Goal: Transaction & Acquisition: Purchase product/service

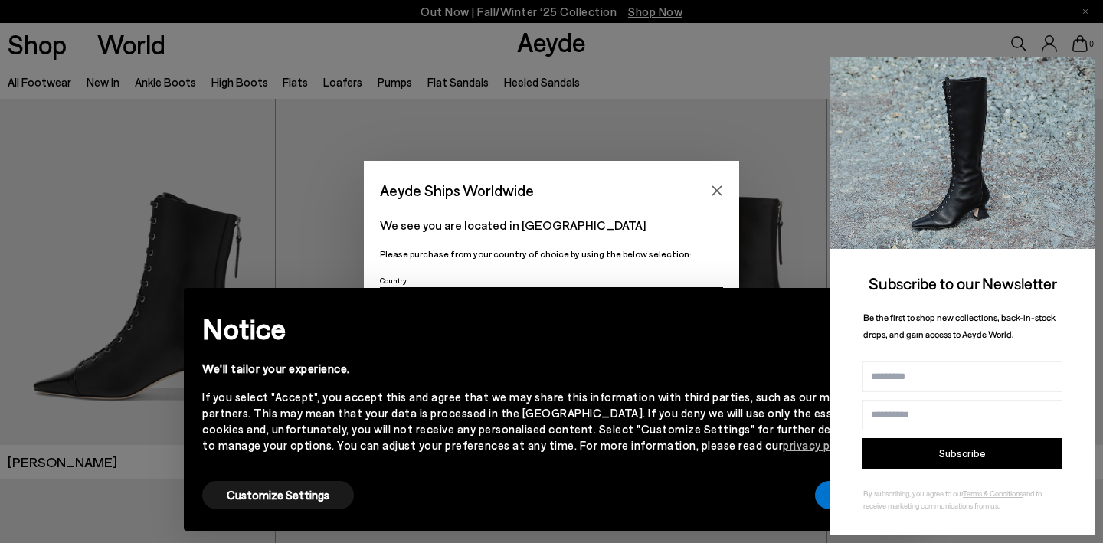
click at [1084, 70] on icon at bounding box center [1081, 72] width 20 height 20
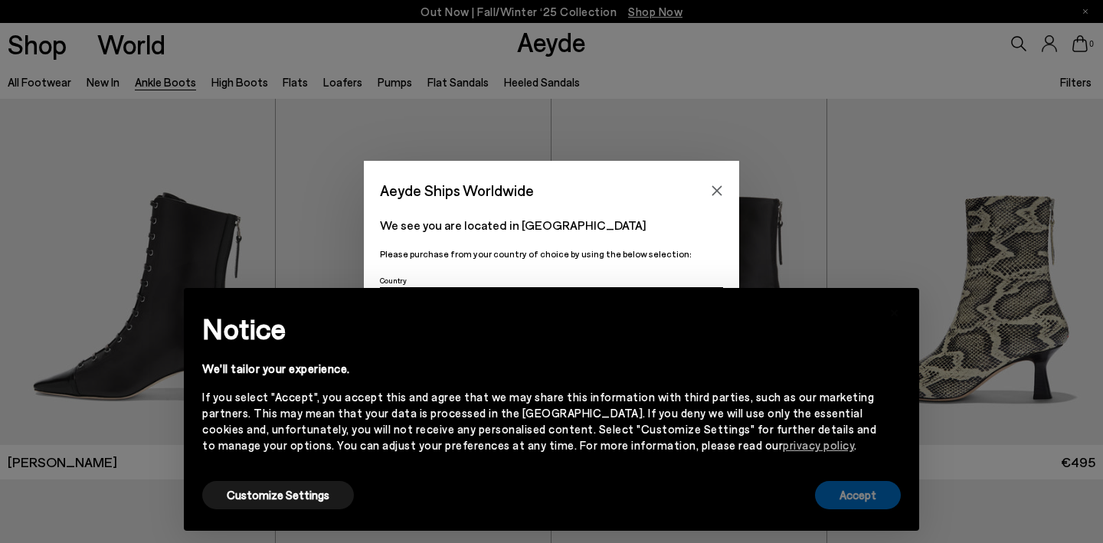
click at [861, 506] on button "Accept" at bounding box center [858, 495] width 86 height 28
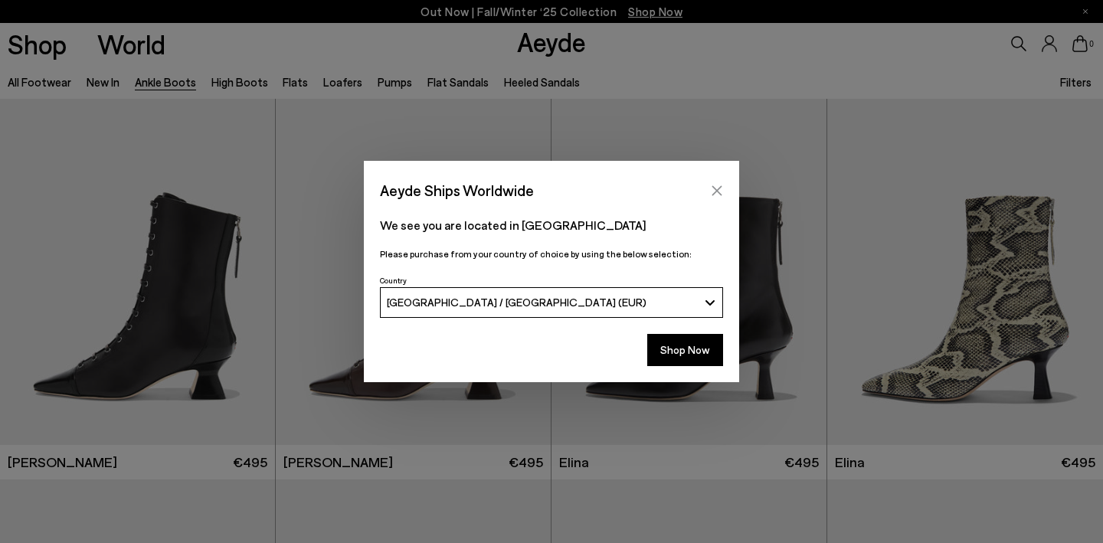
click at [717, 187] on icon "Close" at bounding box center [717, 191] width 12 height 12
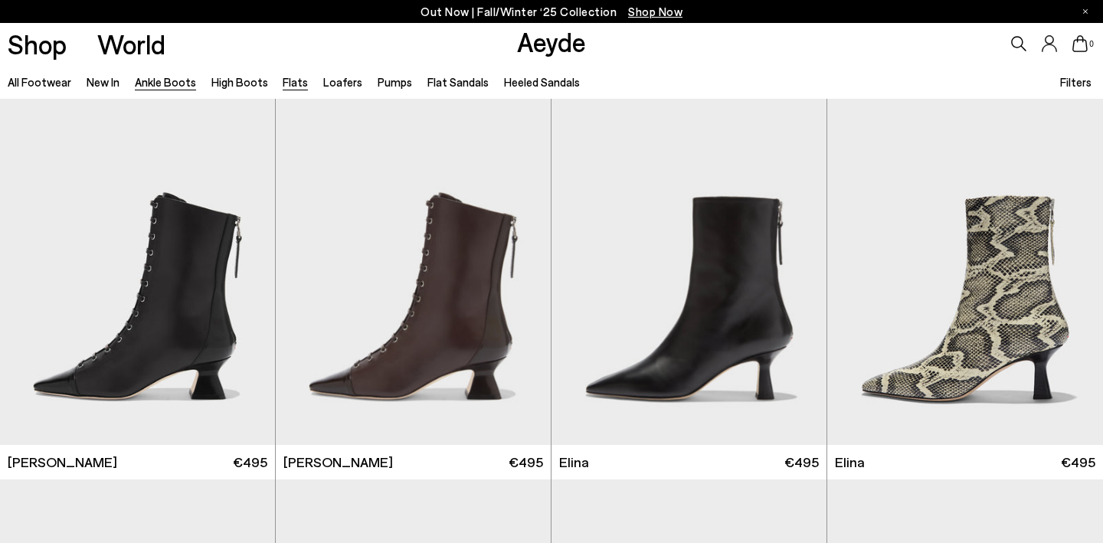
click at [285, 88] on link "Flats" at bounding box center [295, 82] width 25 height 14
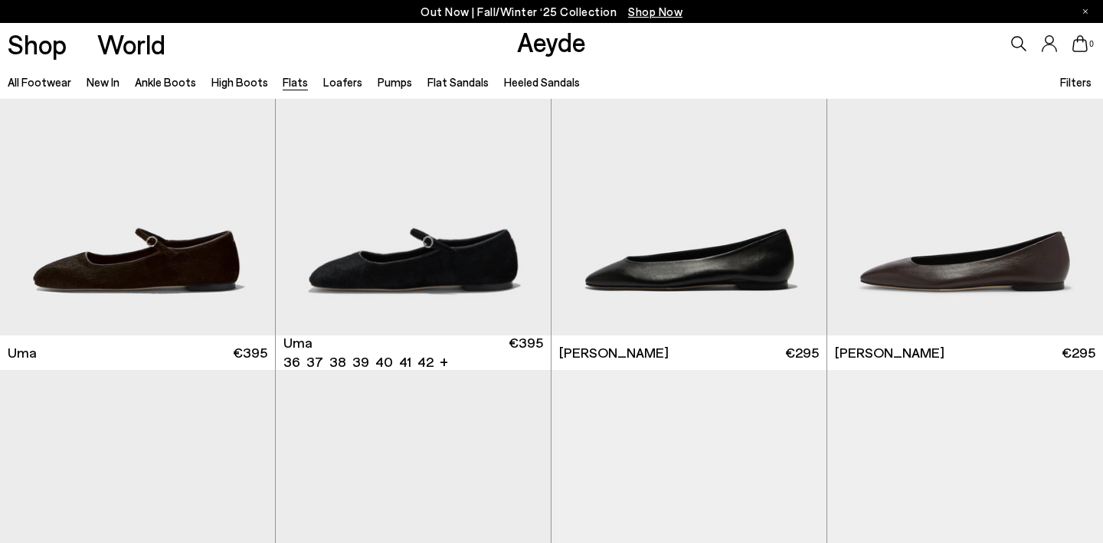
scroll to position [465, 0]
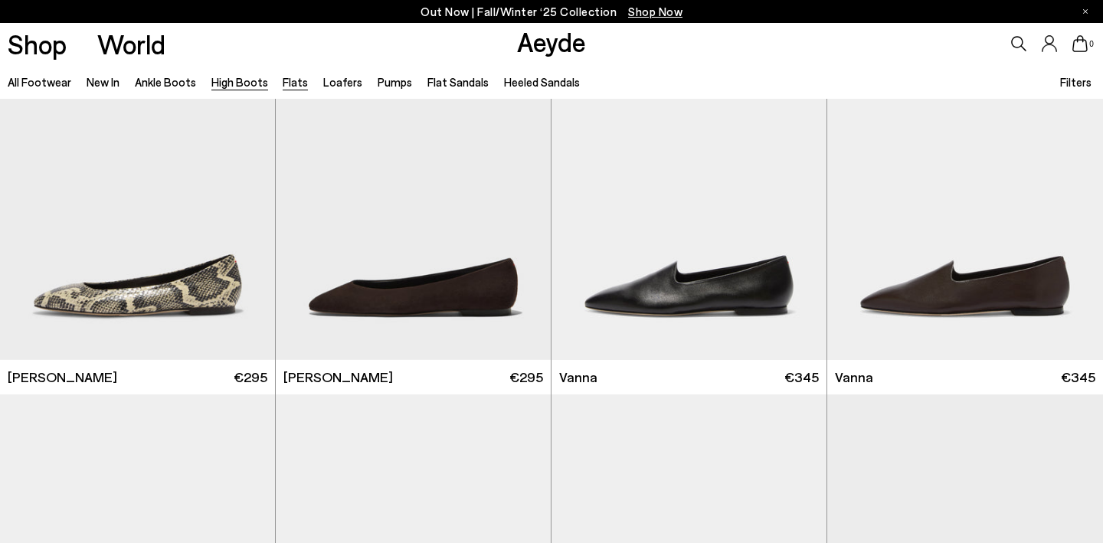
click at [228, 83] on link "High Boots" at bounding box center [239, 82] width 57 height 14
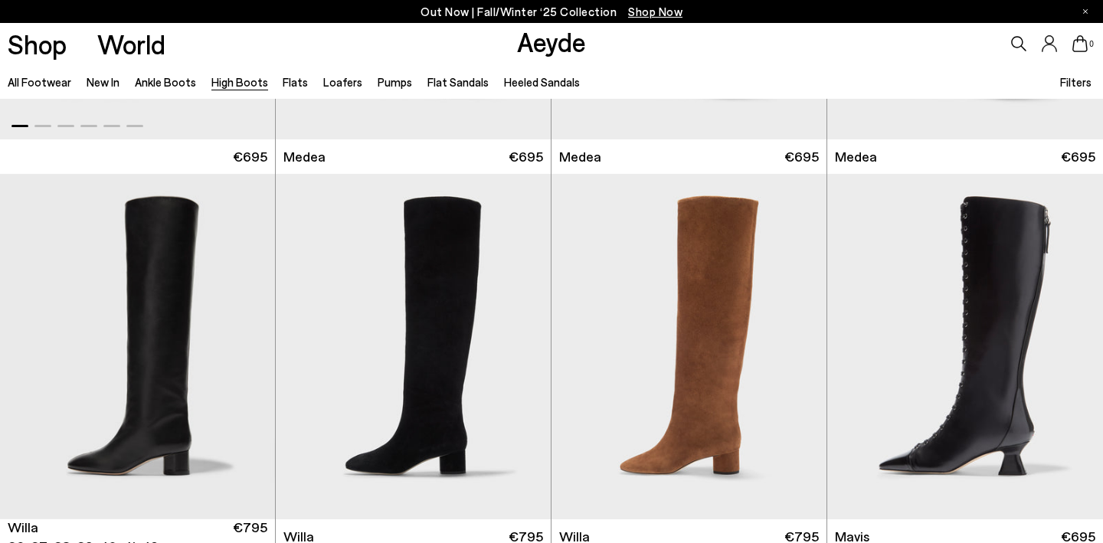
scroll to position [338, 0]
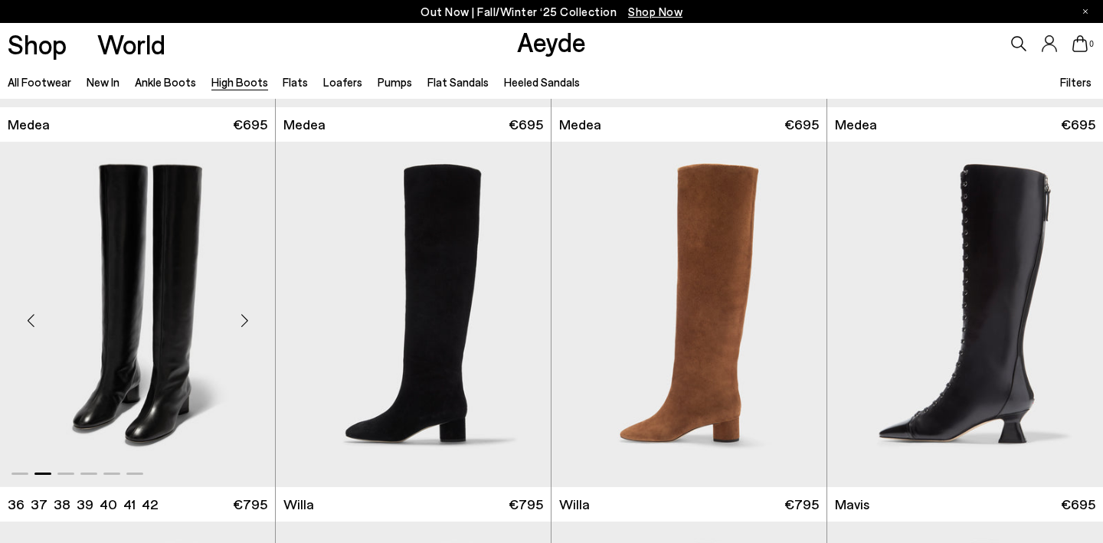
click at [251, 314] on div "Next slide" at bounding box center [244, 320] width 46 height 46
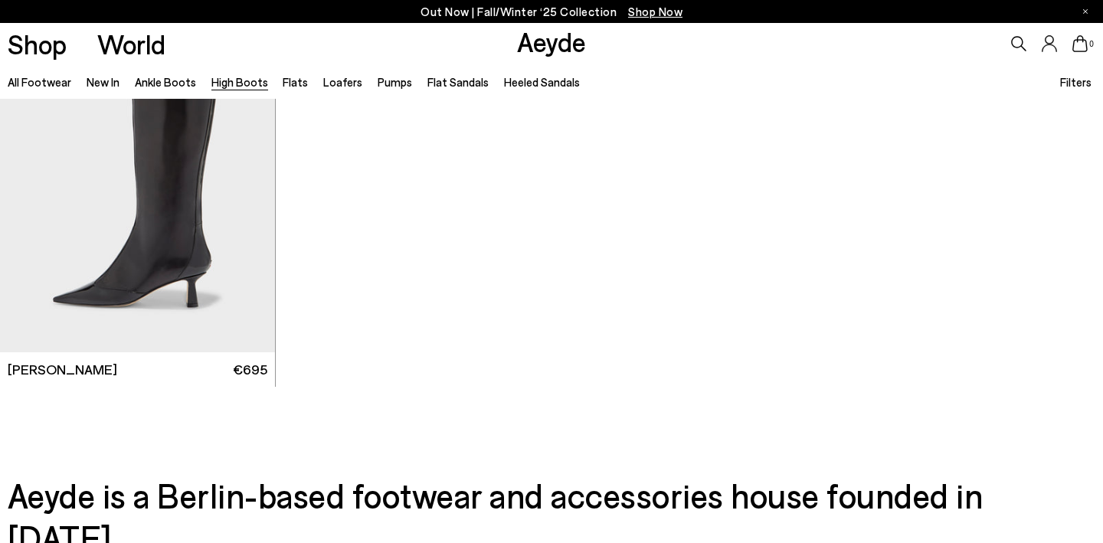
scroll to position [3922, 0]
